Goal: Information Seeking & Learning: Learn about a topic

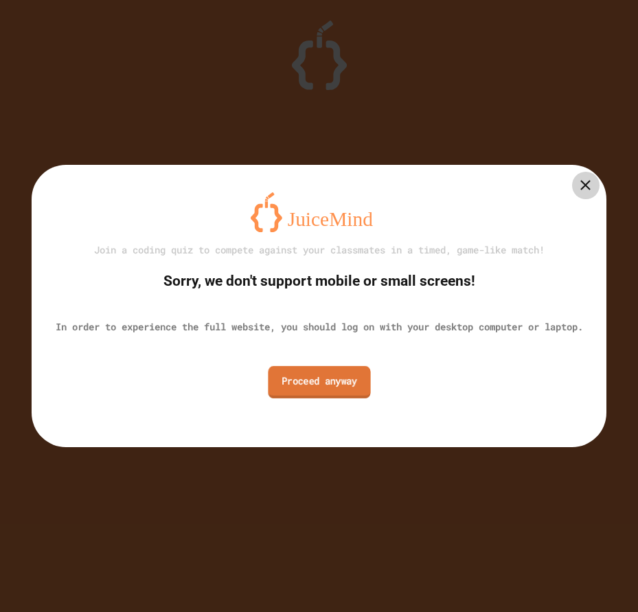
click at [324, 381] on link "Proceed anyway" at bounding box center [319, 382] width 102 height 32
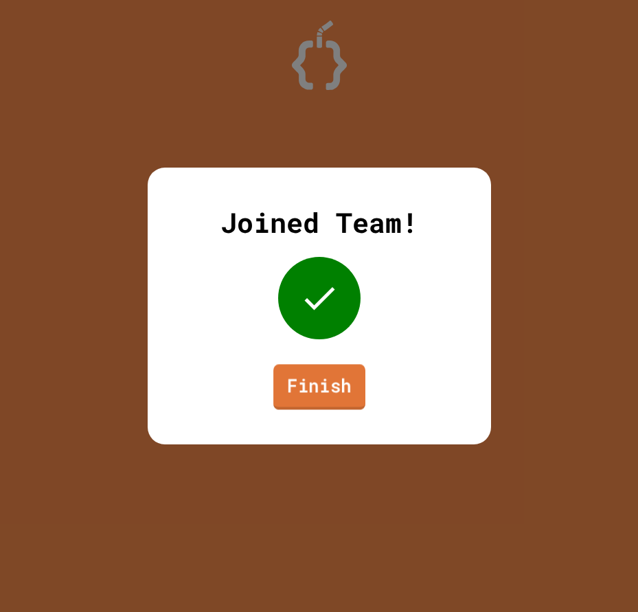
click at [325, 382] on link "Finish" at bounding box center [319, 386] width 92 height 45
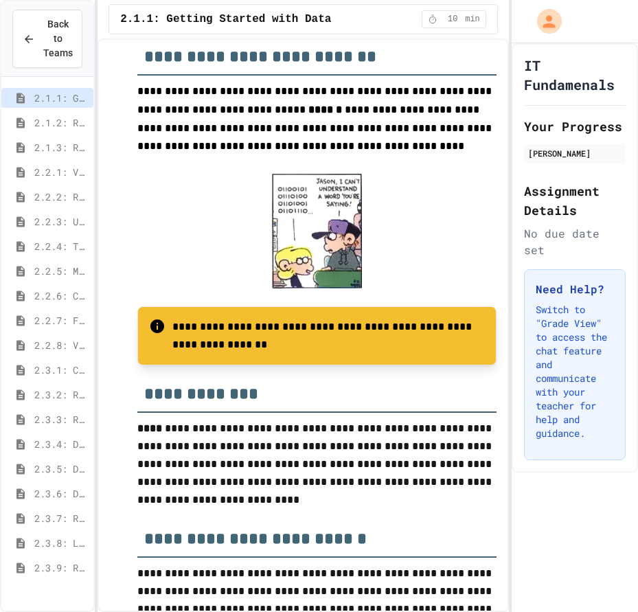
scroll to position [206, 0]
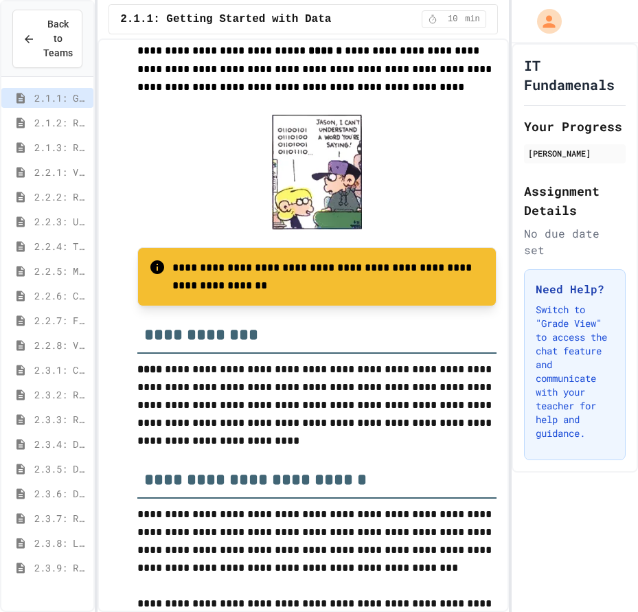
click at [66, 468] on span "2.3.5: Data Collection Quiz" at bounding box center [61, 469] width 54 height 14
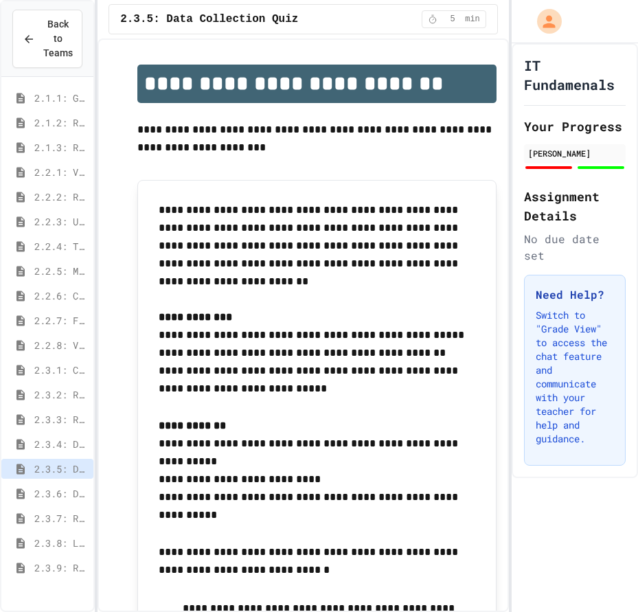
click at [44, 565] on span "2.3.9: Reflection - Metadata" at bounding box center [61, 568] width 54 height 14
